Goal: Task Accomplishment & Management: Use online tool/utility

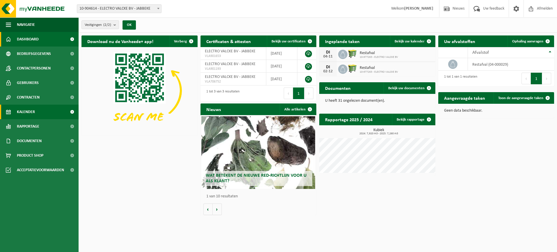
click at [29, 113] on span "Kalender" at bounding box center [26, 112] width 18 height 15
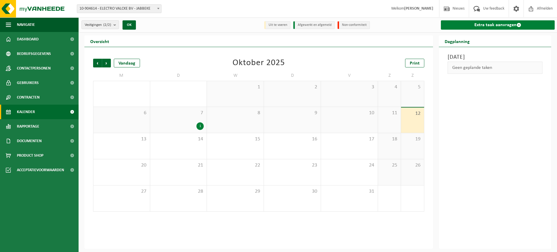
click at [494, 26] on link "Extra taak aanvragen" at bounding box center [498, 24] width 114 height 9
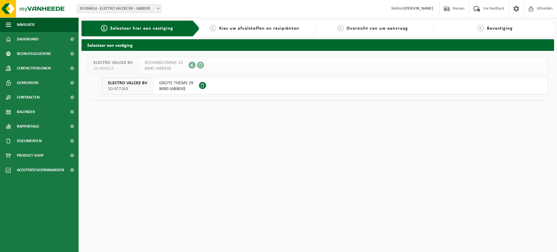
click at [220, 84] on button "ELECTRO VALCKE BV 10-977263 GROTE THEMS 29 8490 JABBEKE" at bounding box center [325, 85] width 447 height 17
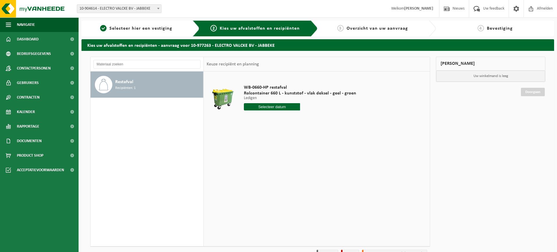
click at [276, 108] on input "text" at bounding box center [272, 106] width 56 height 7
click at [259, 167] on div "21" at bounding box center [259, 167] width 10 height 9
type input "Van 2025-10-21"
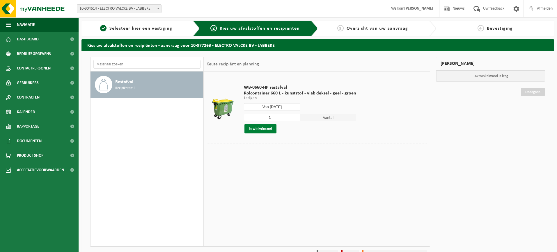
click at [256, 128] on button "In winkelmand" at bounding box center [261, 128] width 32 height 9
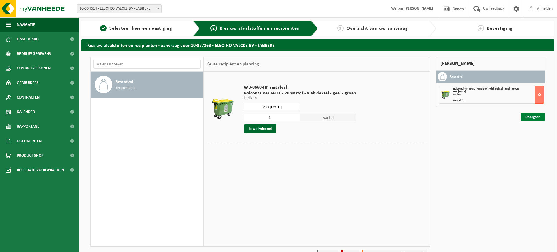
click at [533, 115] on link "Doorgaan" at bounding box center [533, 117] width 24 height 8
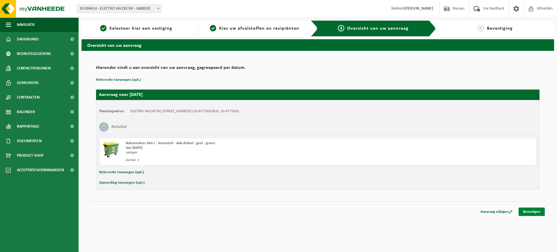
click at [532, 210] on link "Bevestigen" at bounding box center [532, 212] width 26 height 8
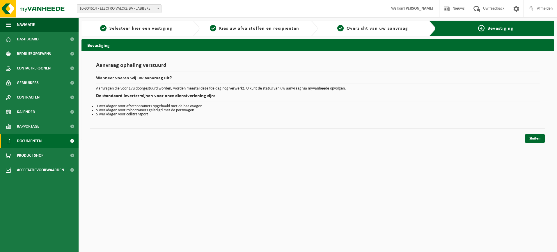
click at [43, 140] on link "Documenten" at bounding box center [39, 141] width 79 height 15
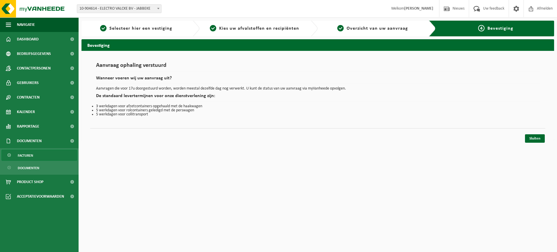
click at [42, 157] on link "Facturen" at bounding box center [39, 155] width 76 height 11
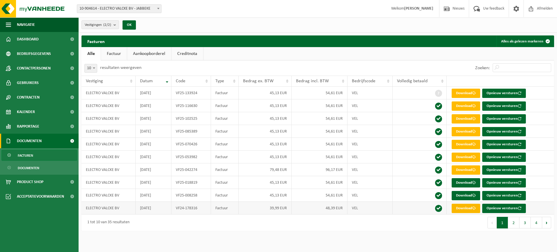
click at [464, 210] on link "Download" at bounding box center [466, 208] width 29 height 9
